Goal: Book appointment/travel/reservation

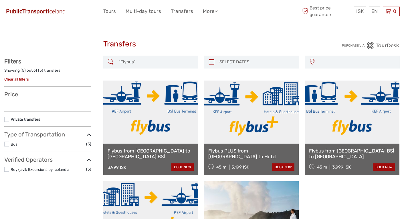
select select
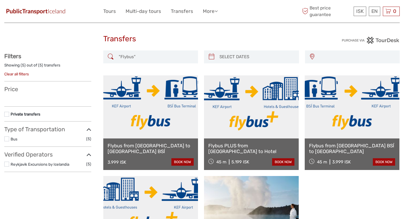
select select
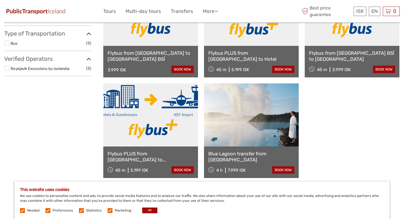
scroll to position [111, 0]
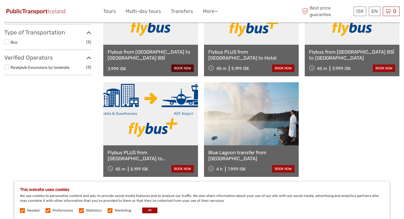
click at [184, 69] on link "book now" at bounding box center [182, 67] width 22 height 7
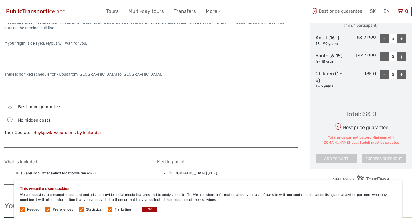
scroll to position [278, 0]
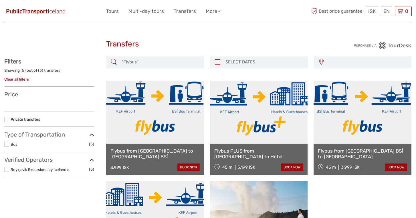
select select
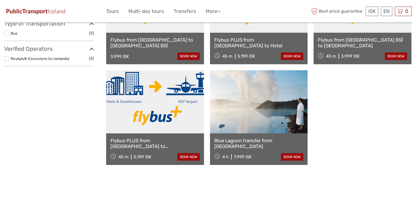
select select
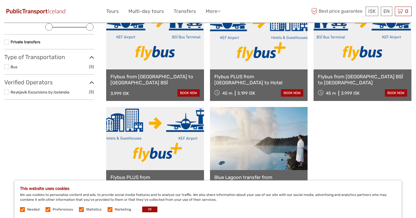
scroll to position [84, 0]
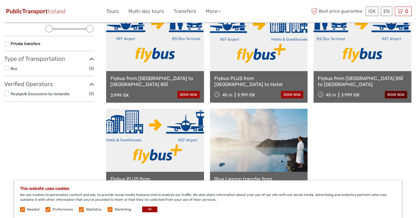
click at [390, 94] on link "book now" at bounding box center [396, 94] width 22 height 7
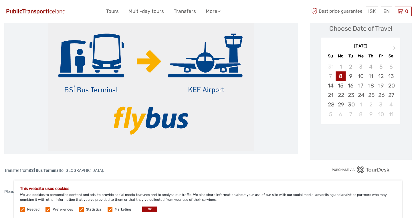
scroll to position [88, 0]
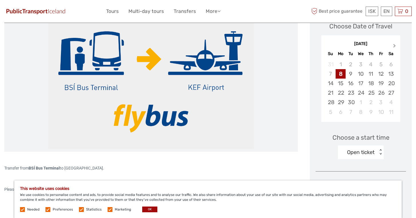
click at [395, 46] on span "Next Month" at bounding box center [395, 47] width 0 height 8
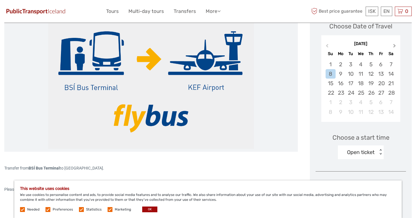
click at [395, 46] on span "Next Month" at bounding box center [395, 47] width 0 height 8
click at [328, 44] on button "Previous Month" at bounding box center [326, 46] width 9 height 9
click at [361, 73] on div "8" at bounding box center [361, 73] width 10 height 9
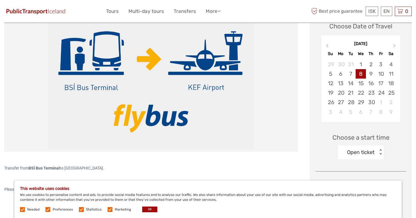
click at [405, 177] on div "Choose Date of Travel April 2026 Previous Month Next Month April 2026 Su Mo Tu …" at bounding box center [361, 202] width 102 height 388
drag, startPoint x: 261, startPoint y: 167, endPoint x: 280, endPoint y: 118, distance: 53.1
click at [280, 117] on div "Transfer from BSÍ Bus Terminal to KEF Airport. Please see the Flybys schedule f…" at bounding box center [151, 212] width 294 height 409
click at [162, 171] on div "Transfer from BSÍ Bus Terminal to KEF Airport." at bounding box center [151, 167] width 294 height 21
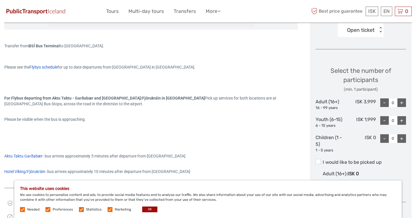
scroll to position [210, 0]
click at [402, 102] on div "+" at bounding box center [402, 102] width 9 height 9
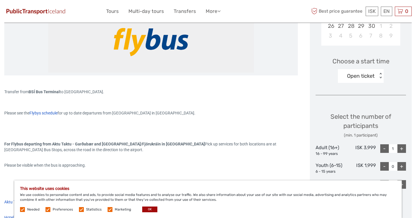
scroll to position [161, 0]
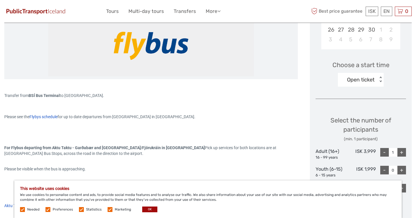
click at [380, 80] on div "< >" at bounding box center [380, 79] width 5 height 6
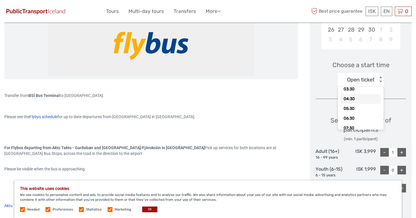
scroll to position [18, 0]
click at [363, 107] on div "05:30" at bounding box center [361, 108] width 40 height 10
type input "0"
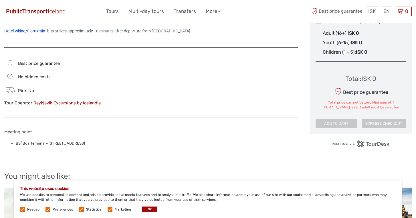
scroll to position [351, 0]
click at [331, 84] on div "Total : ISK 0 Best price guarantee Total price can not be zero.Minimum of 1 par…" at bounding box center [361, 96] width 90 height 62
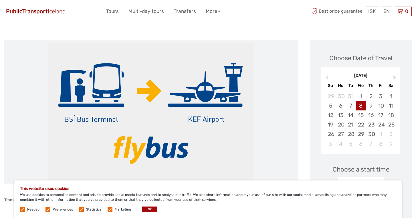
scroll to position [0, 0]
